Goal: Task Accomplishment & Management: Manage account settings

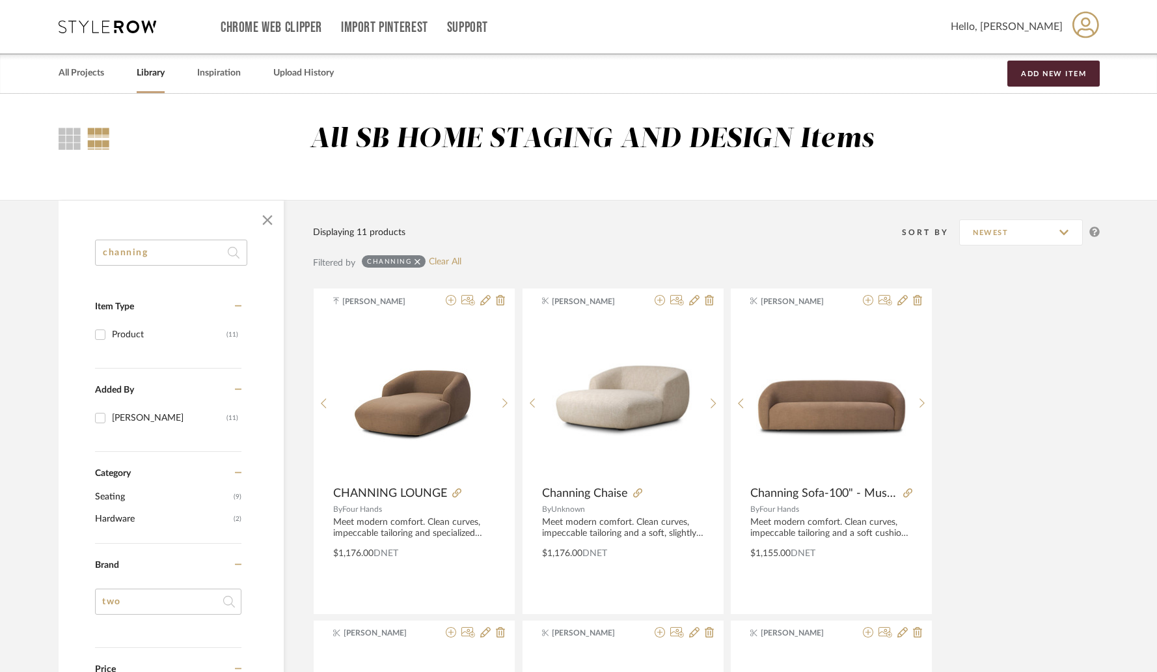
click at [157, 263] on input "channing" at bounding box center [171, 253] width 152 height 26
paste input "[PERSON_NAME] Mirror"
type input "[PERSON_NAME] Mirror"
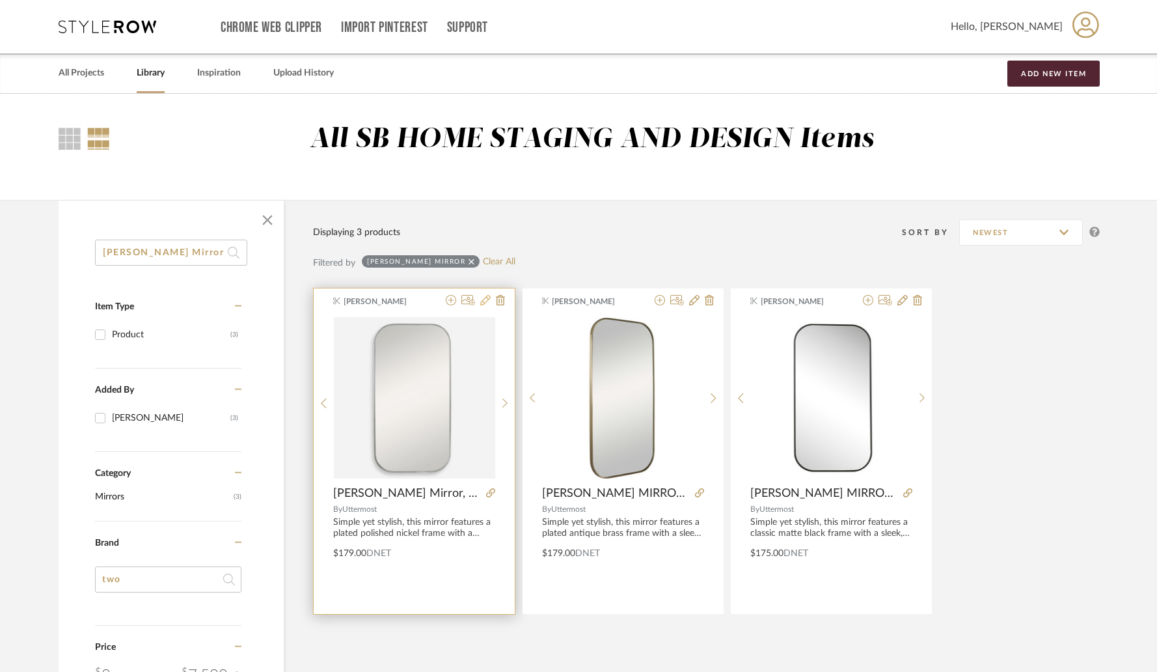
click at [484, 305] on icon at bounding box center [485, 300] width 10 height 10
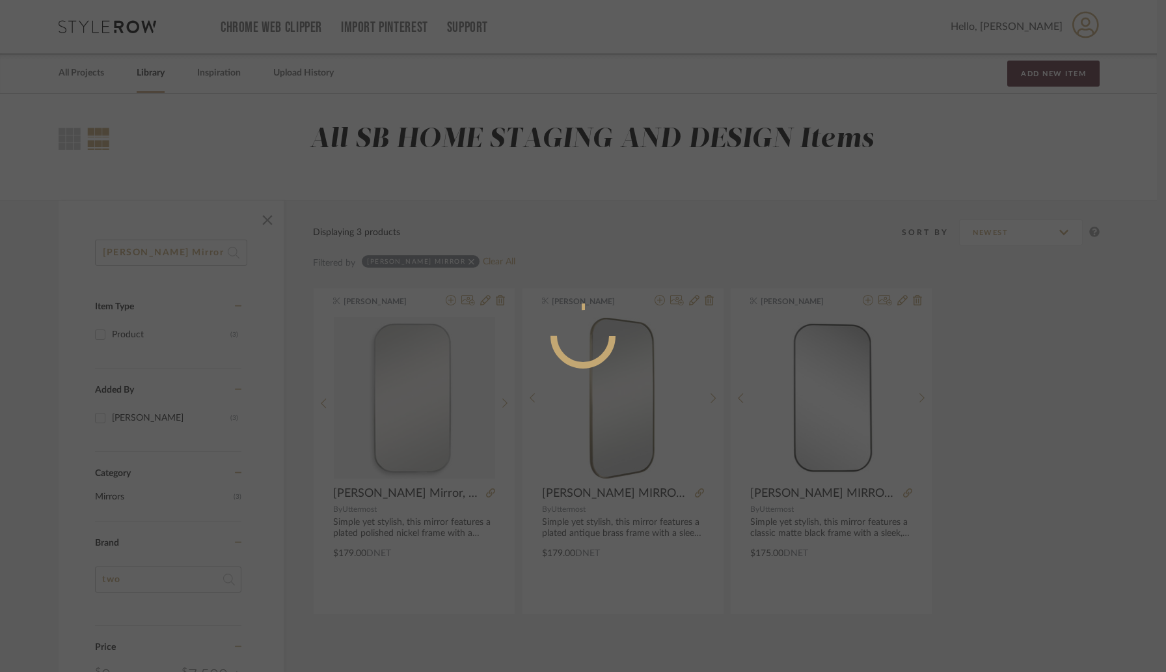
radio input "true"
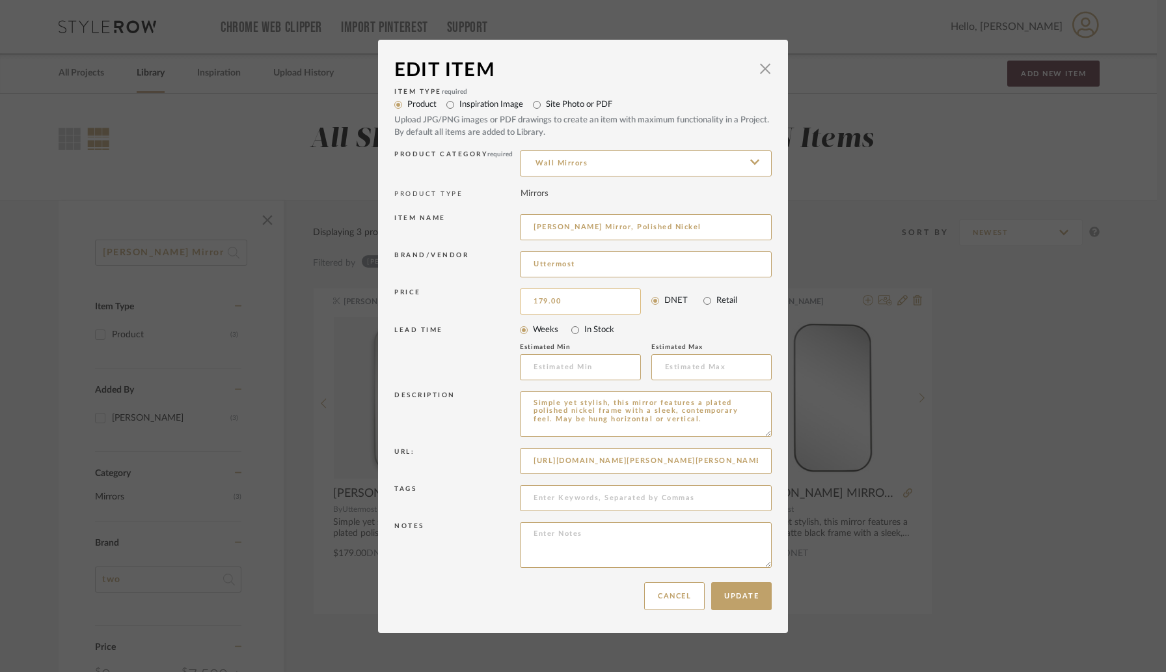
click at [587, 308] on input "179.00" at bounding box center [580, 301] width 121 height 26
type input "$184.00"
drag, startPoint x: 502, startPoint y: 318, endPoint x: 544, endPoint y: 454, distance: 142.9
click at [502, 318] on div "LEAD TIME Weeks In Stock Estimated Min Estimated Max" at bounding box center [582, 353] width 377 height 70
click at [732, 597] on button "Update" at bounding box center [741, 596] width 61 height 28
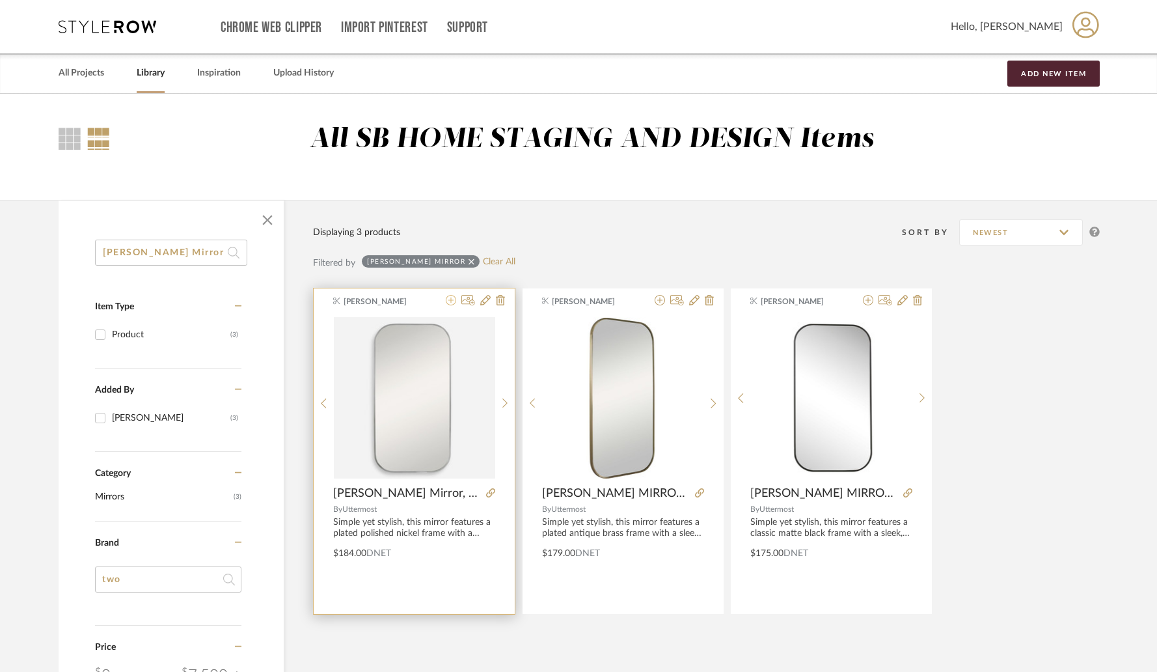
click at [452, 304] on icon at bounding box center [451, 300] width 10 height 10
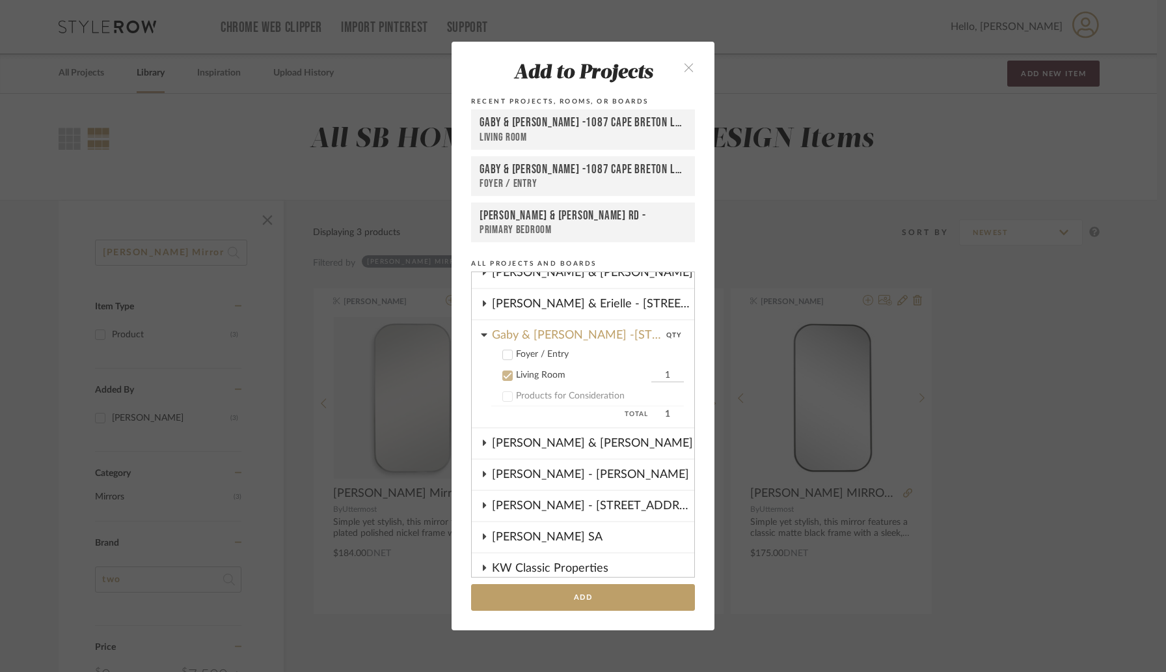
scroll to position [170, 0]
click at [505, 375] on icon at bounding box center [507, 374] width 9 height 9
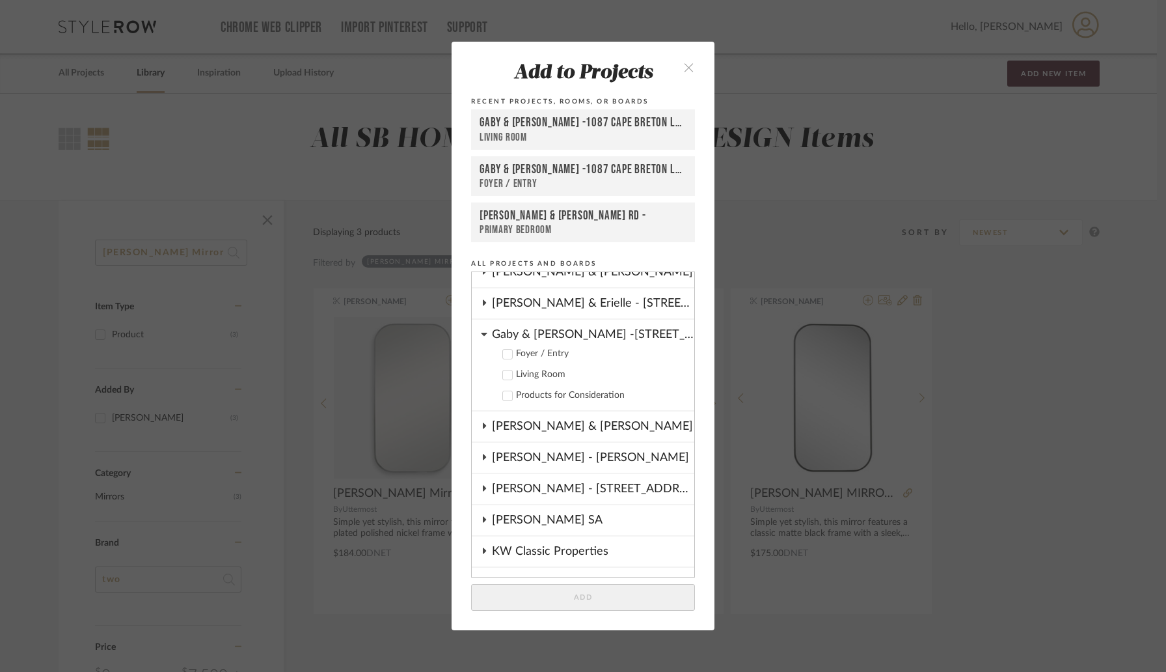
click at [482, 336] on icon at bounding box center [484, 334] width 7 height 10
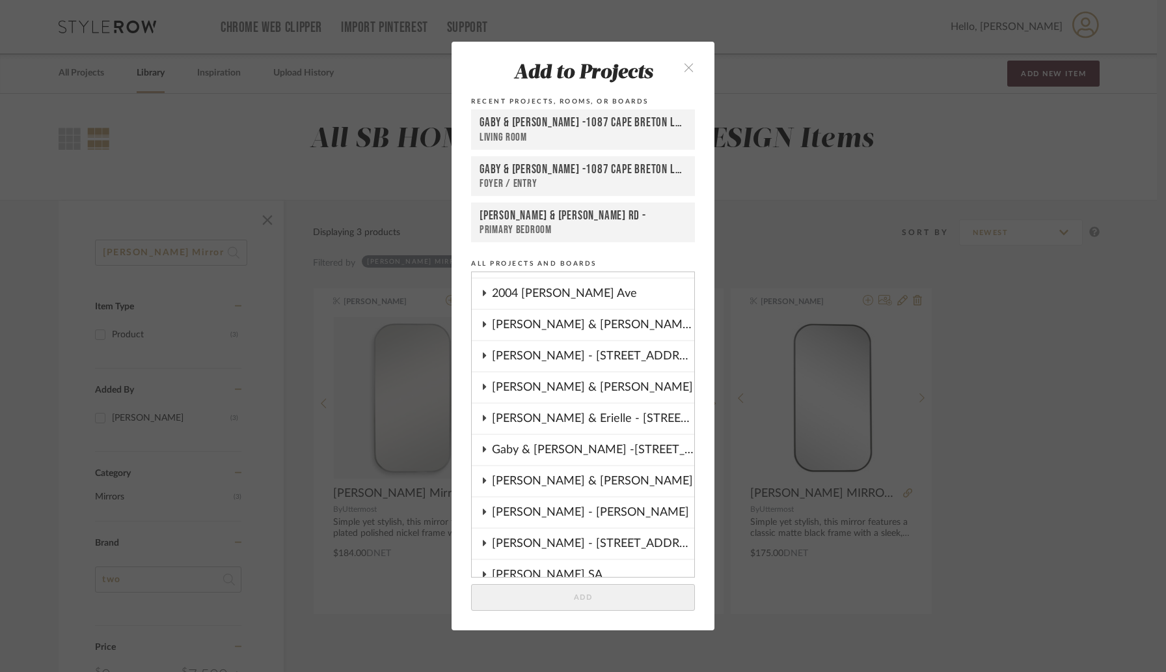
scroll to position [0, 0]
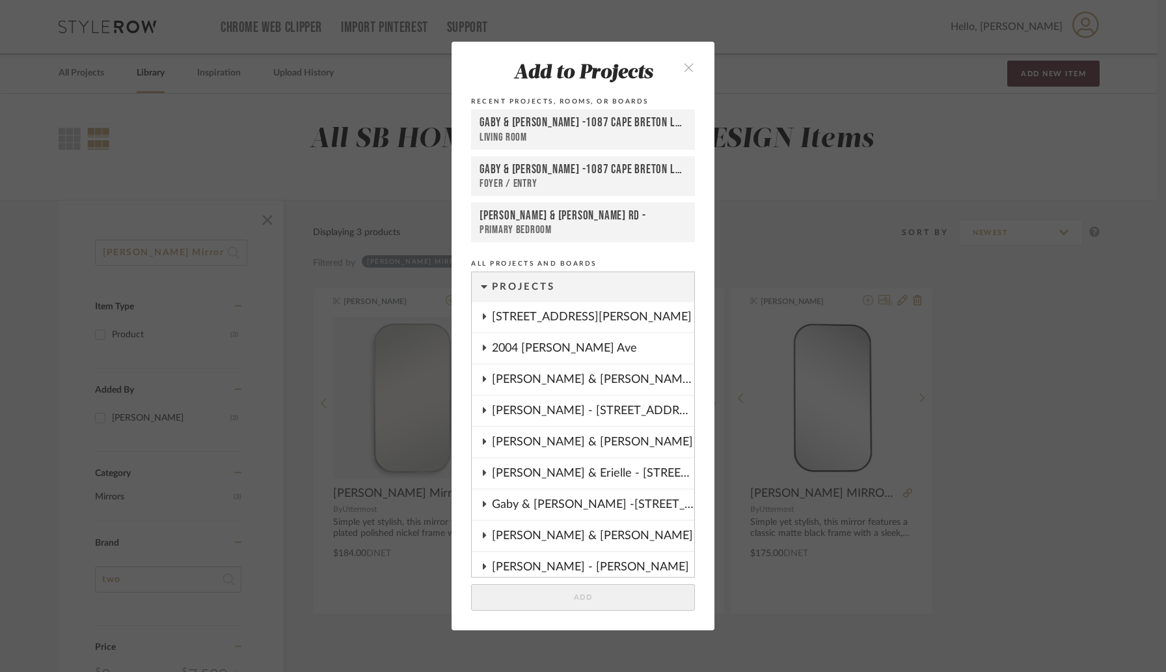
click at [509, 412] on div "[PERSON_NAME] - [STREET_ADDRESS][PERSON_NAME]" at bounding box center [593, 411] width 202 height 30
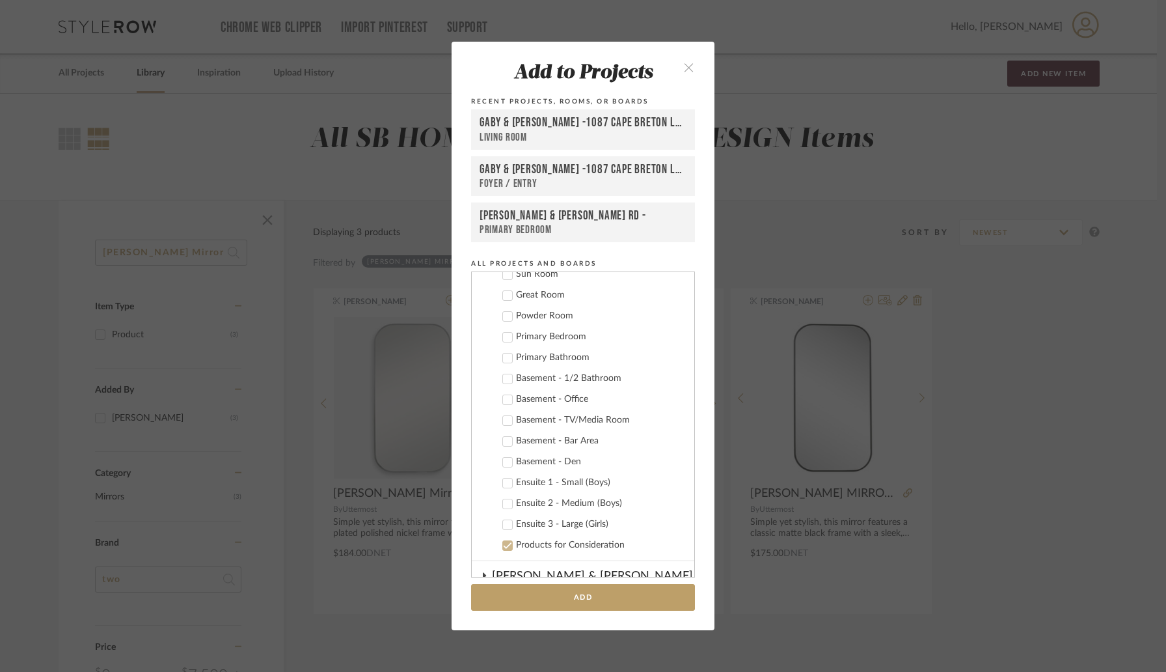
scroll to position [303, 0]
click at [508, 482] on label "Ensuite 1 - Small (Boys)" at bounding box center [587, 481] width 193 height 13
click at [570, 597] on button "Add" at bounding box center [583, 597] width 224 height 27
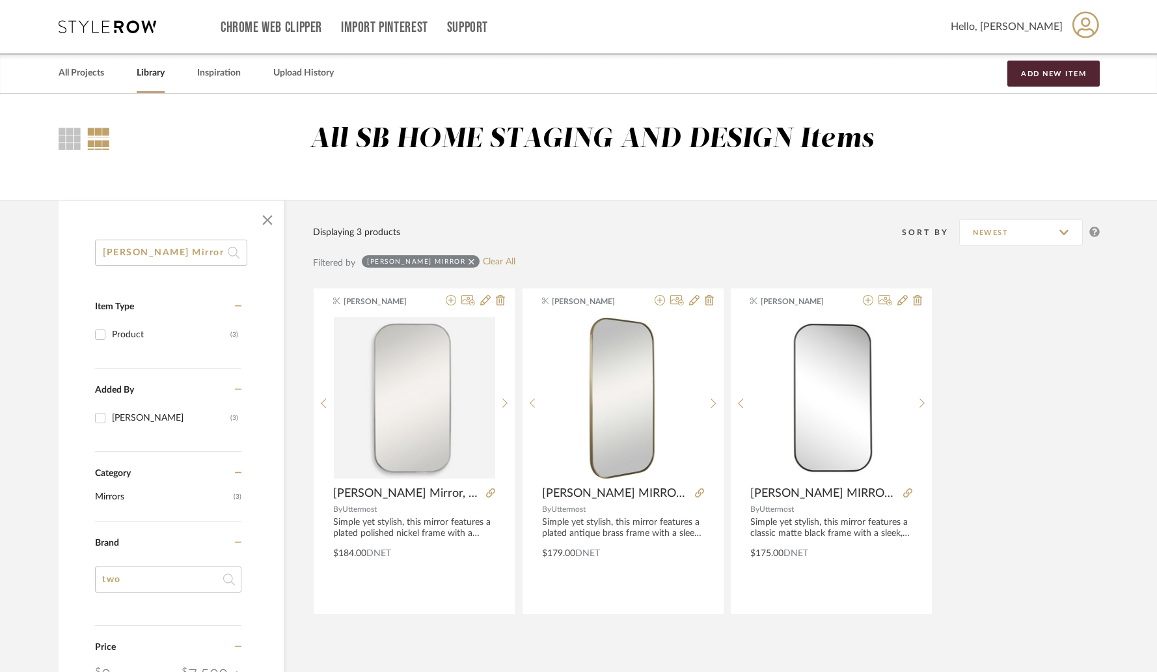
click at [209, 253] on input "[PERSON_NAME] Mirror" at bounding box center [171, 253] width 152 height 26
type input "[PERSON_NAME]"
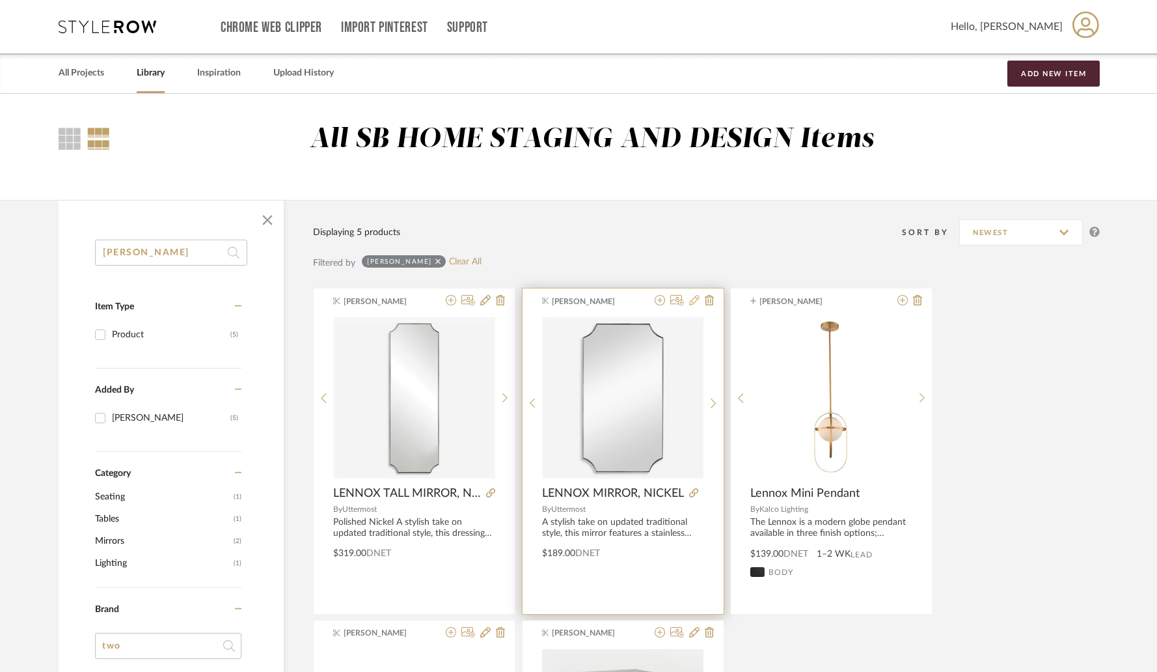
click at [695, 301] on icon at bounding box center [694, 300] width 10 height 10
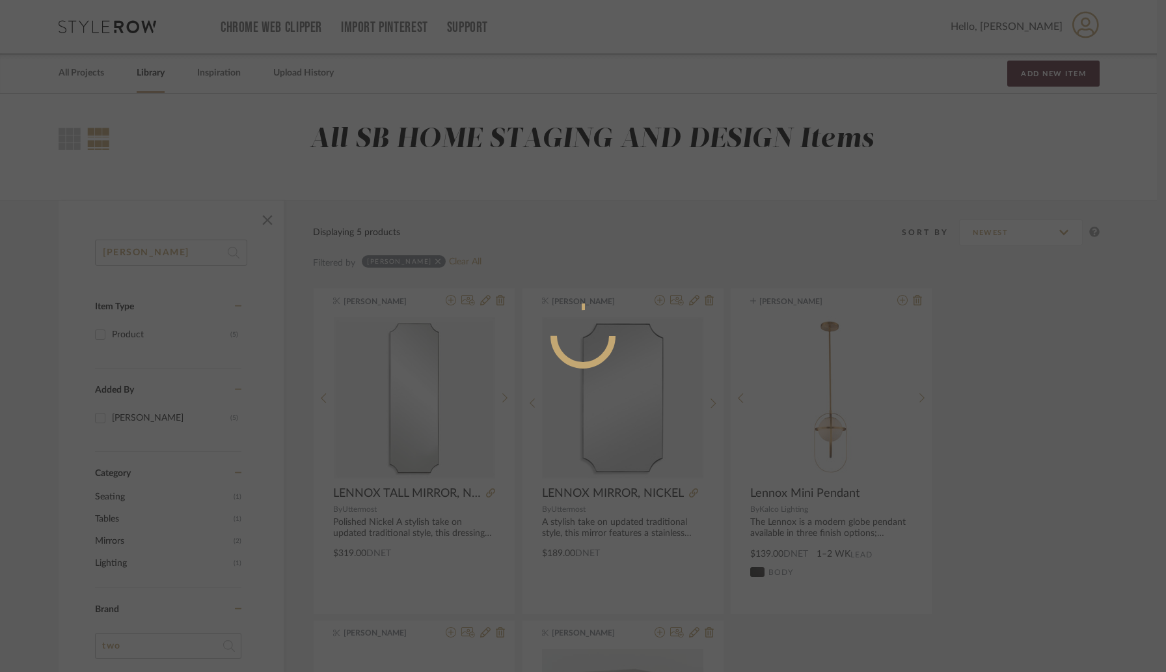
radio input "true"
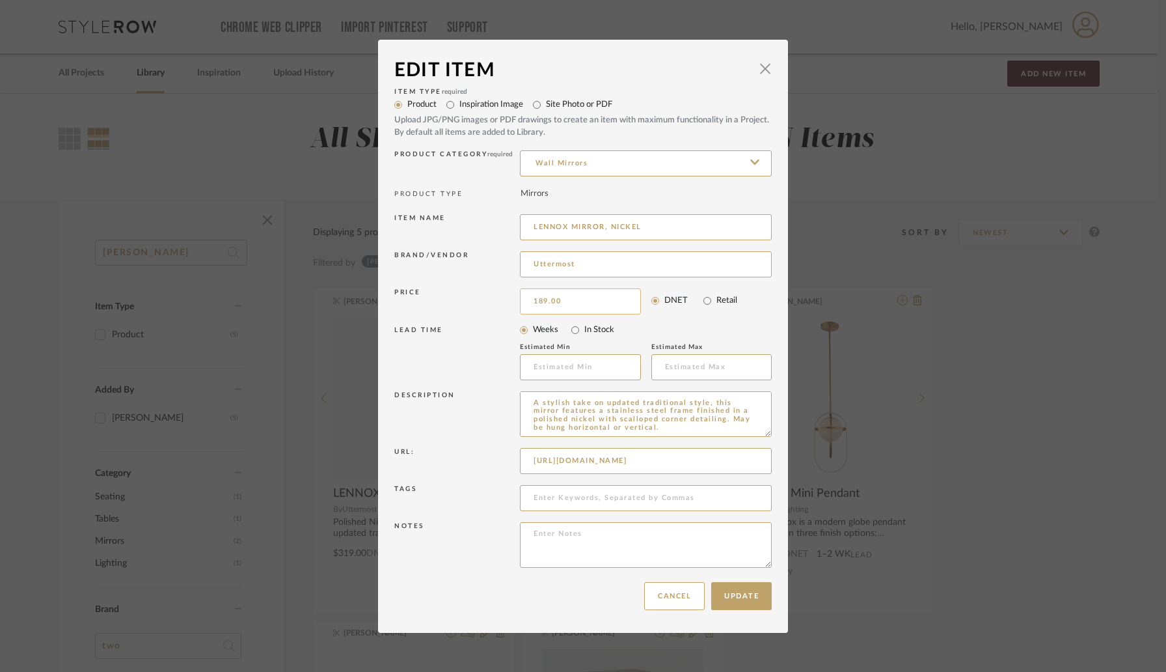
click at [577, 301] on input "189.00" at bounding box center [580, 301] width 121 height 26
type input "$193.00"
click at [732, 601] on button "Update" at bounding box center [741, 596] width 61 height 28
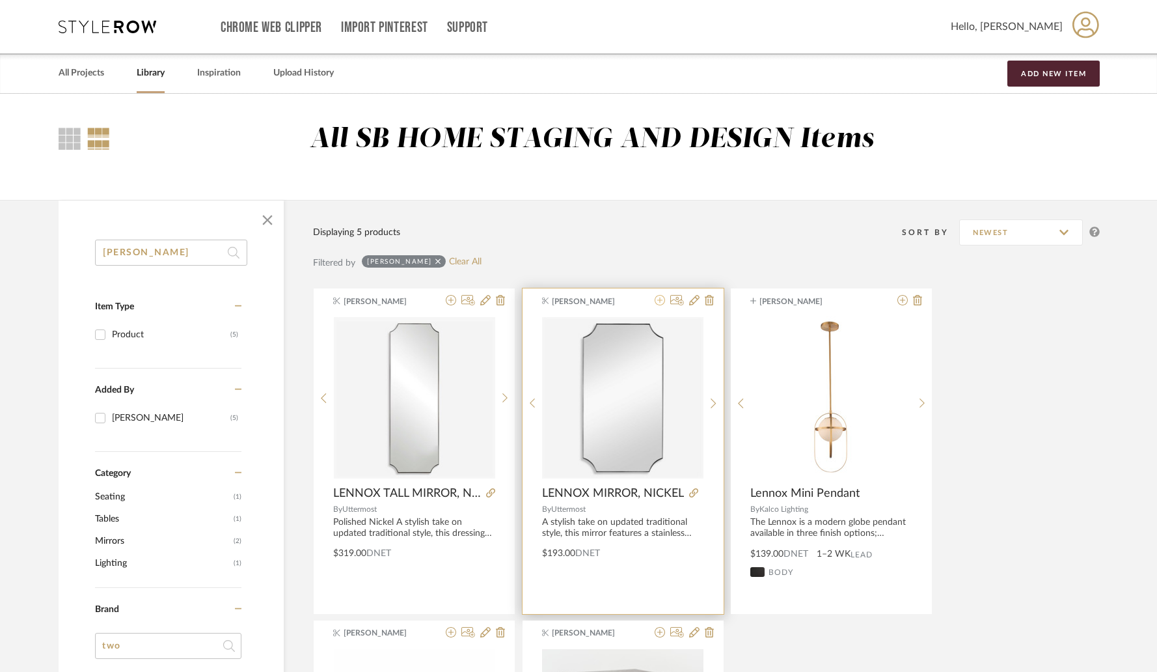
click at [663, 303] on icon at bounding box center [660, 300] width 10 height 10
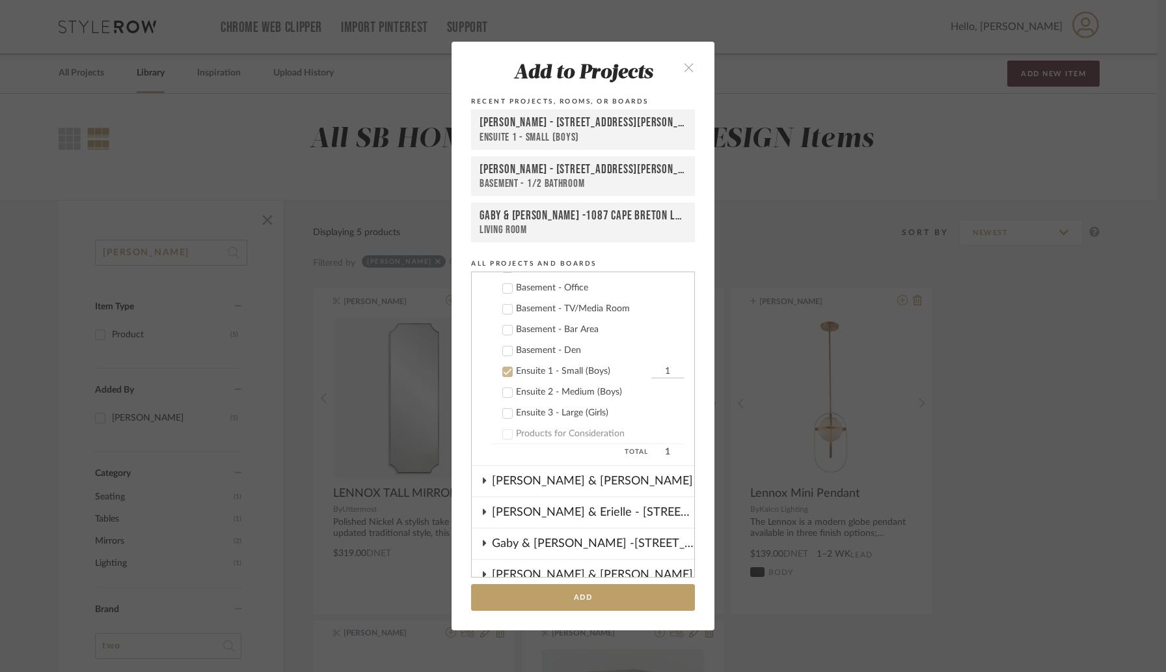
scroll to position [413, 0]
click at [503, 411] on icon at bounding box center [507, 412] width 9 height 9
click at [504, 371] on icon at bounding box center [508, 371] width 8 height 7
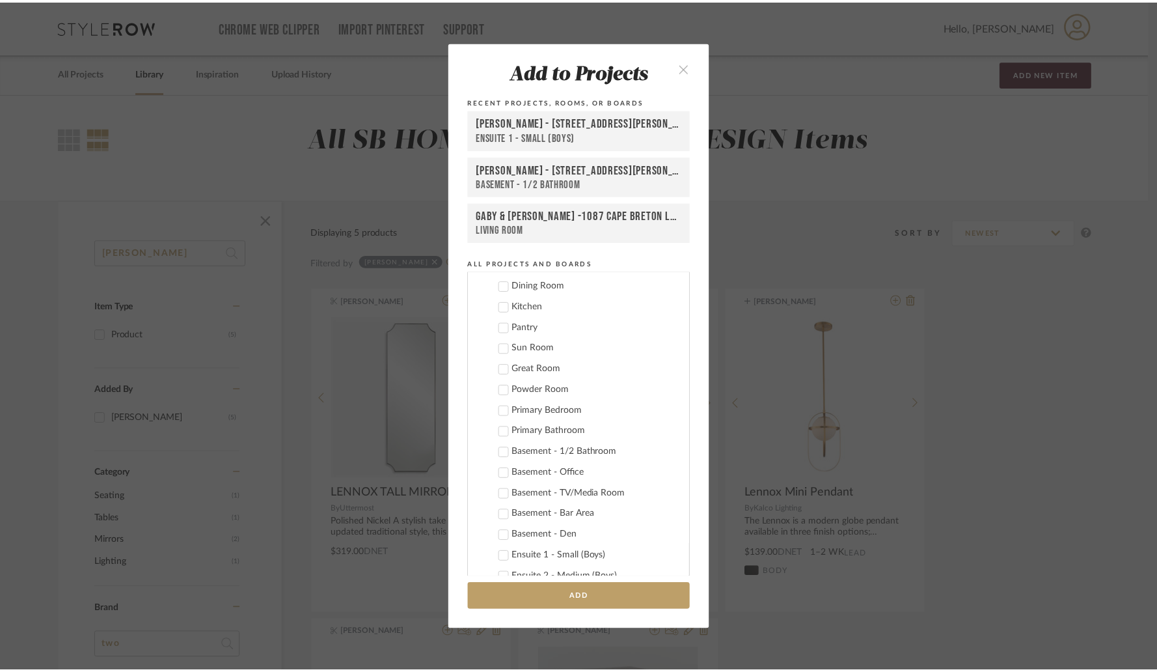
scroll to position [235, 0]
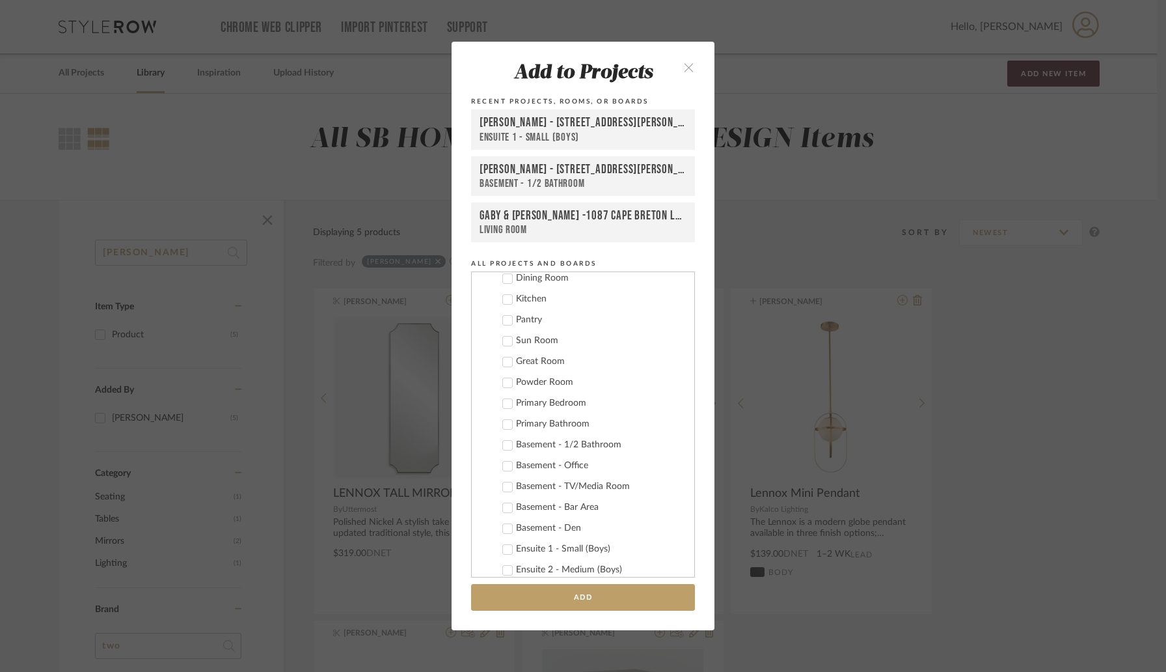
click at [505, 445] on icon at bounding box center [507, 445] width 9 height 9
click at [587, 602] on button "Add" at bounding box center [583, 597] width 224 height 27
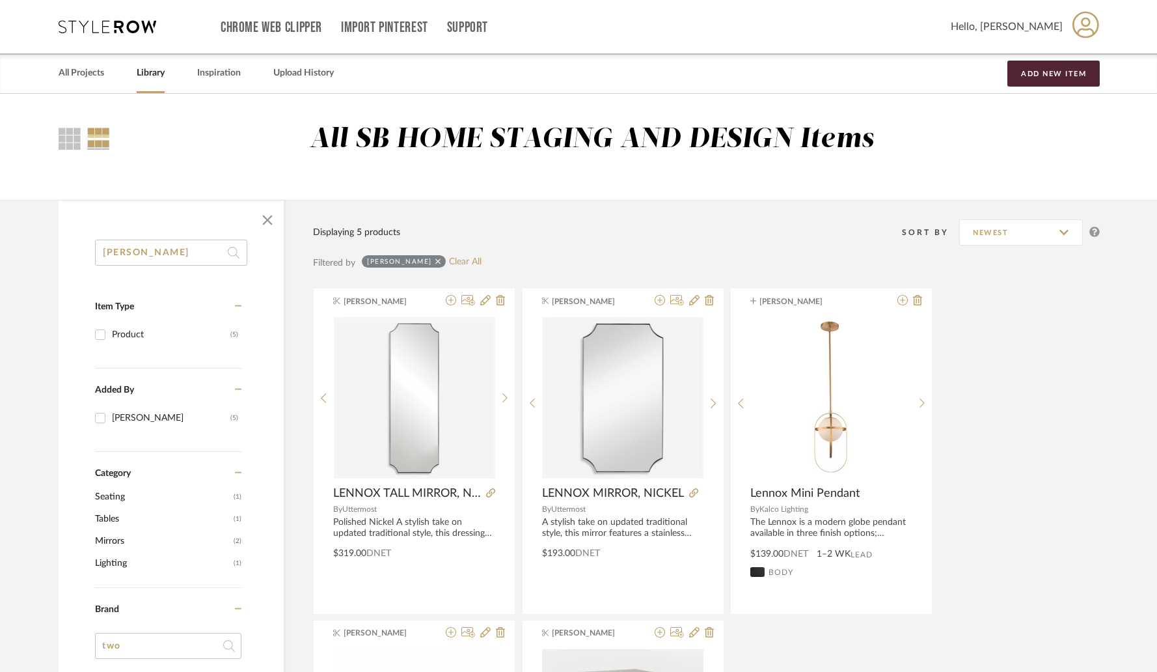
click at [170, 258] on input "[PERSON_NAME]" at bounding box center [171, 253] width 152 height 26
type input "padria"
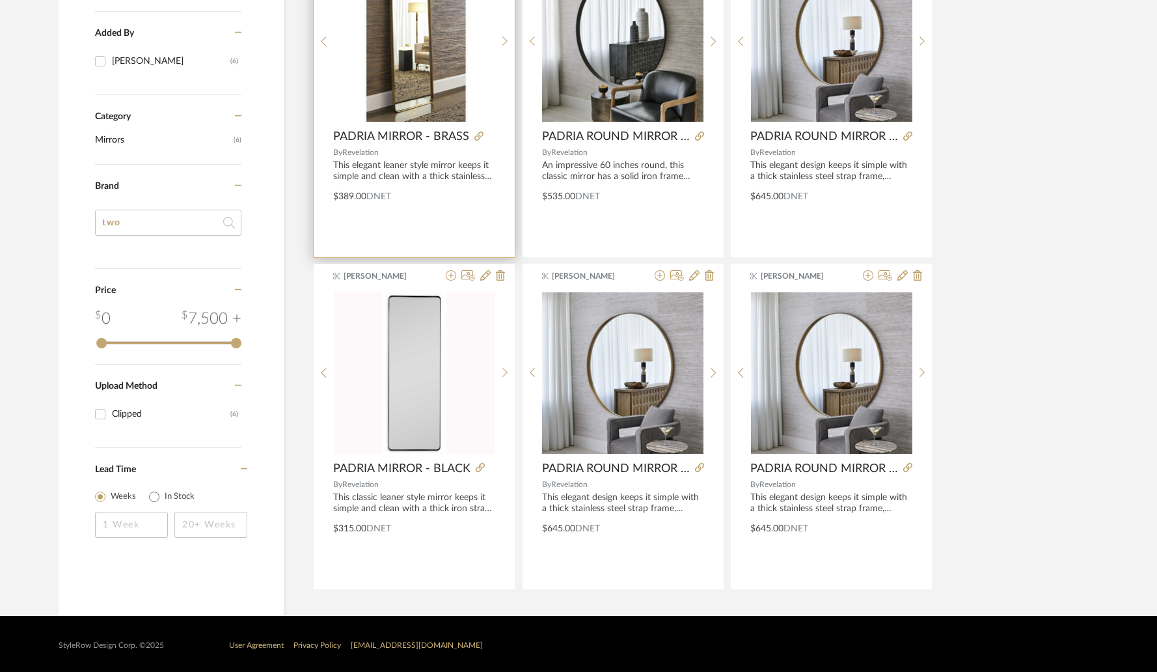
scroll to position [360, 0]
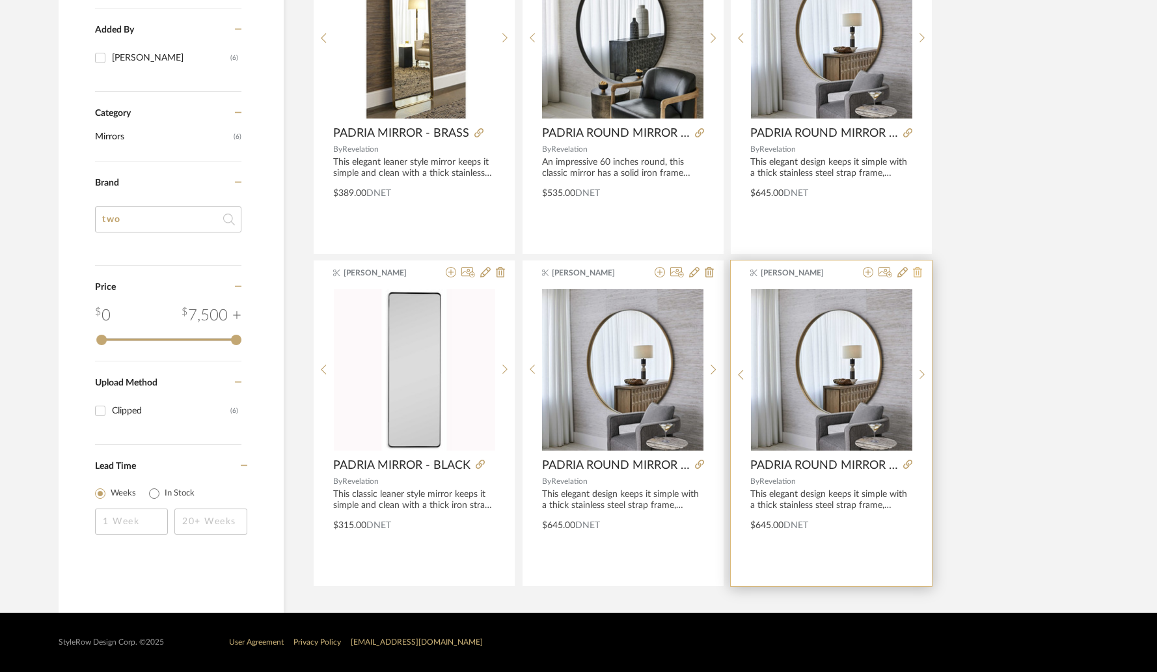
click at [918, 272] on icon at bounding box center [917, 272] width 9 height 10
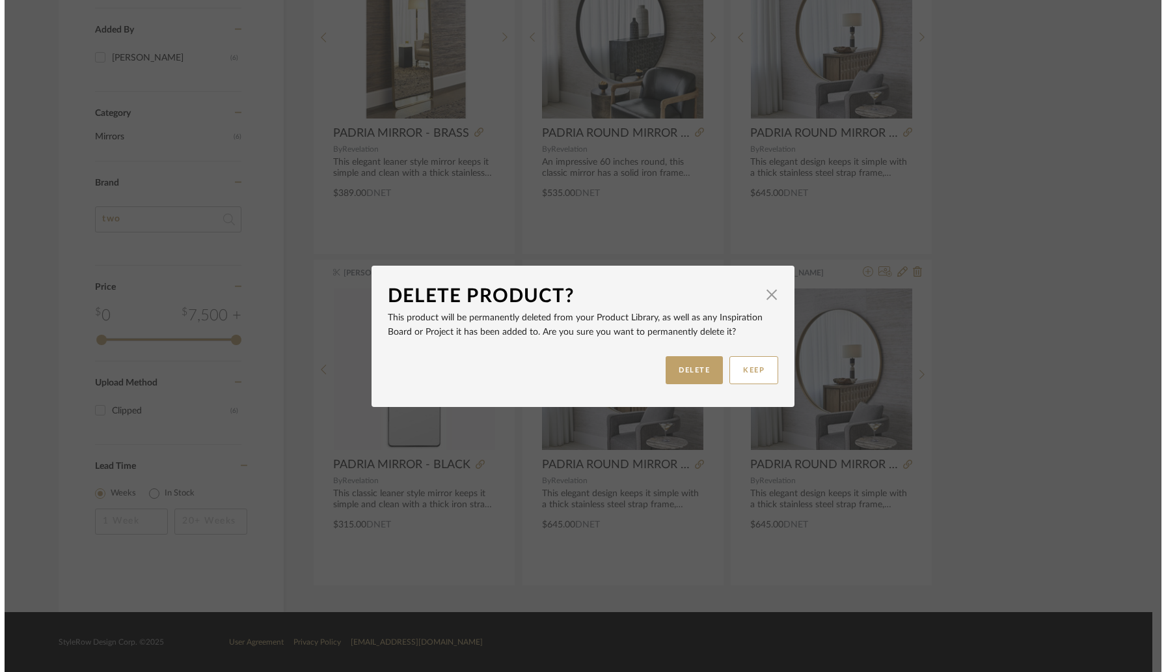
scroll to position [0, 0]
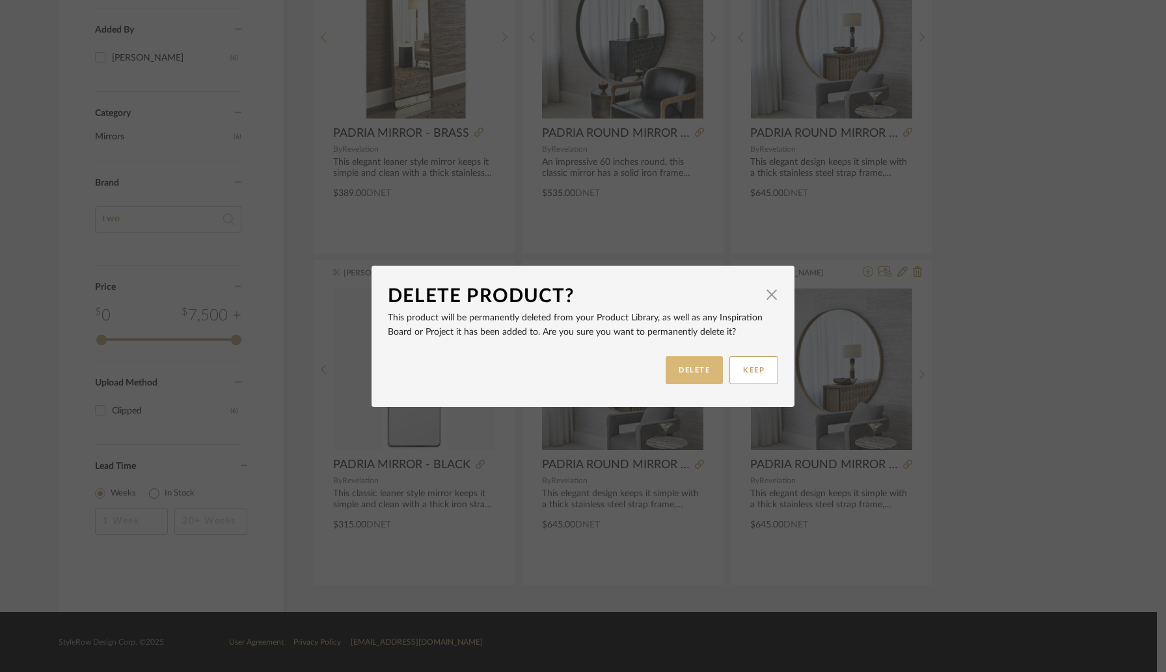
click at [691, 365] on button "DELETE" at bounding box center [694, 370] width 57 height 28
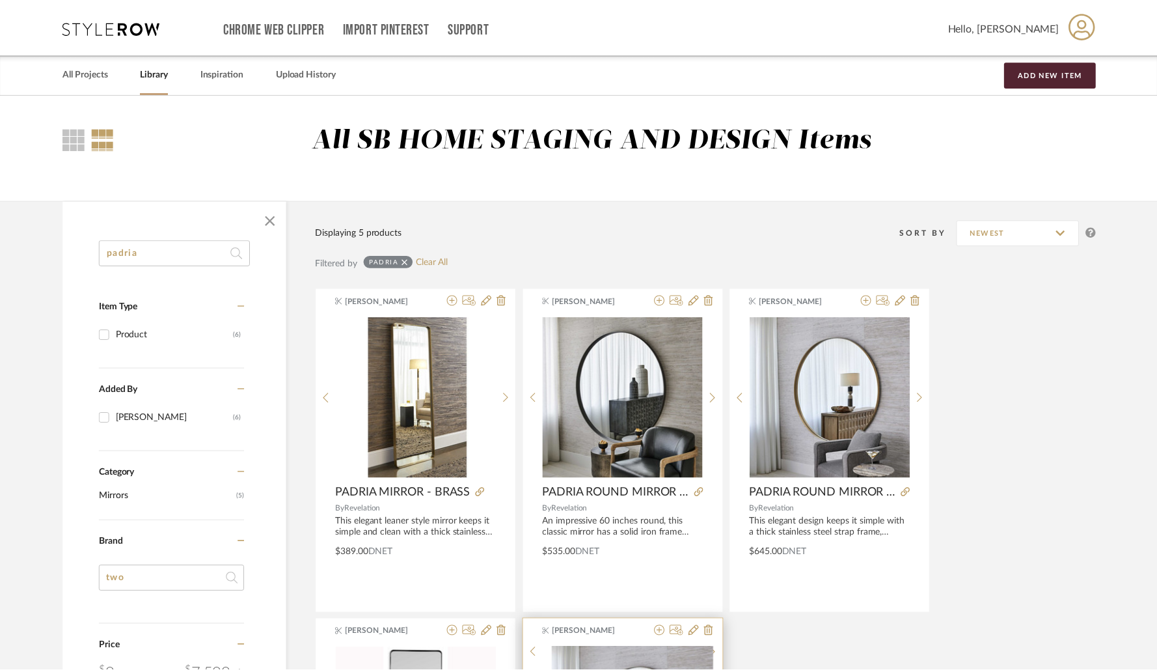
scroll to position [360, 0]
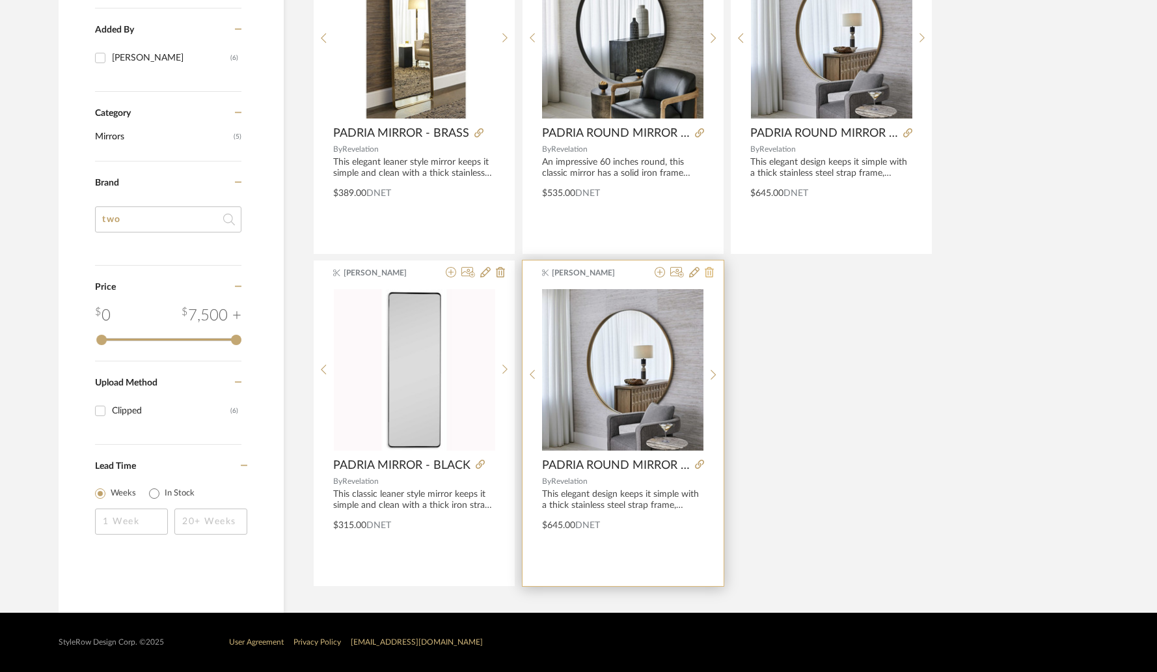
click at [712, 276] on icon at bounding box center [709, 272] width 9 height 10
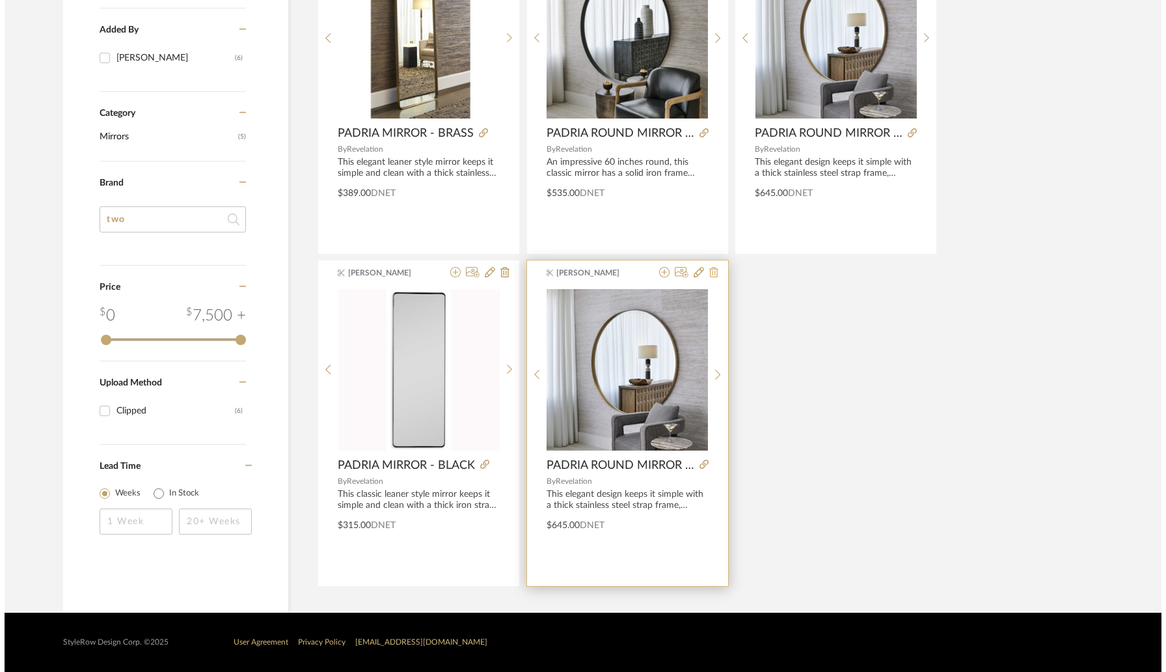
scroll to position [0, 0]
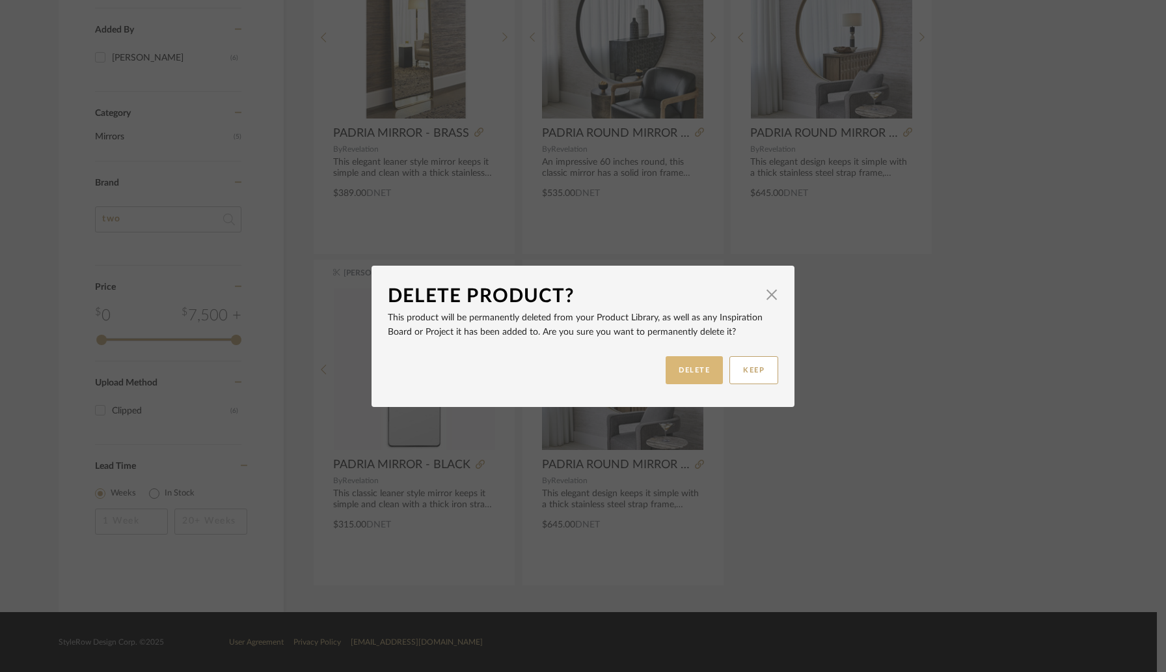
click at [679, 364] on button "DELETE" at bounding box center [694, 370] width 57 height 28
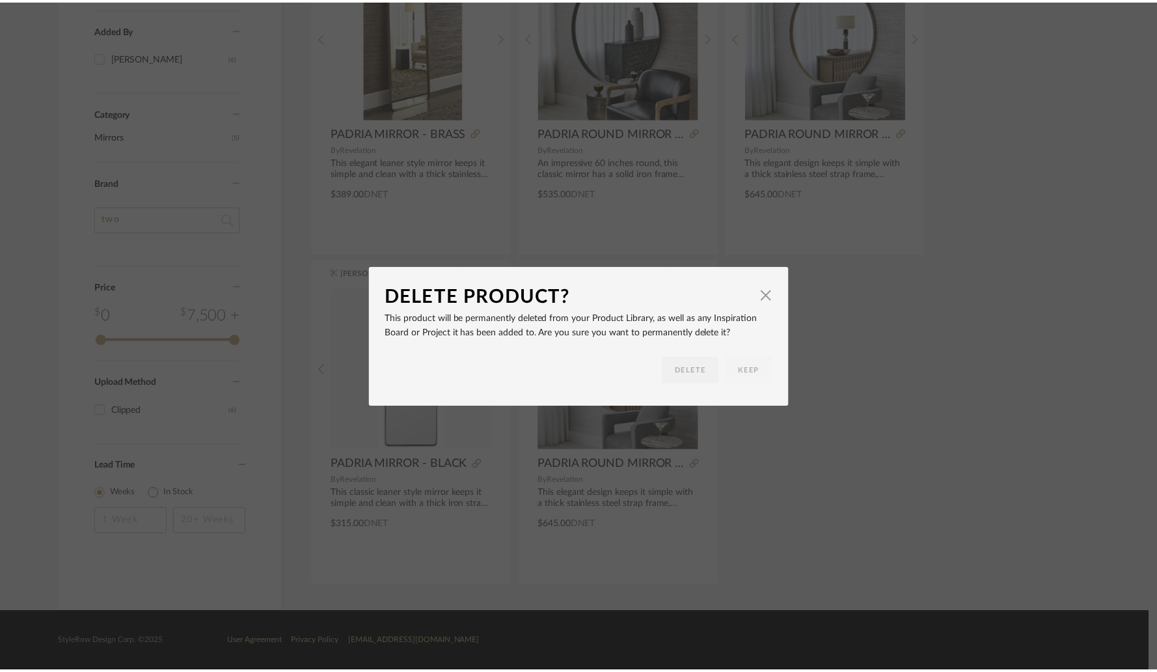
scroll to position [360, 0]
